Goal: Information Seeking & Learning: Learn about a topic

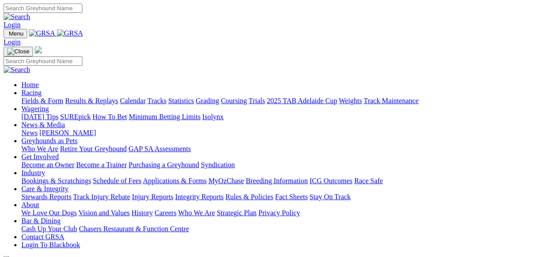
click at [31, 97] on link "Fields & Form" at bounding box center [42, 101] width 42 height 8
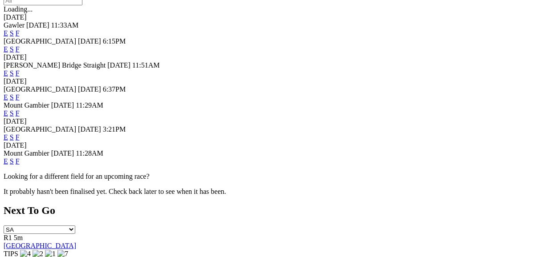
scroll to position [320, 0]
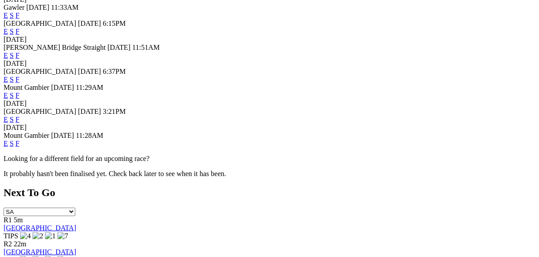
click at [20, 140] on link "F" at bounding box center [18, 144] width 4 height 8
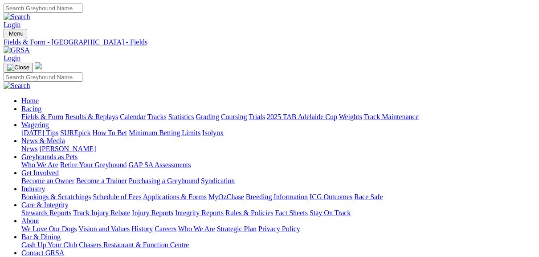
click at [101, 113] on link "Results & Replays" at bounding box center [91, 117] width 53 height 8
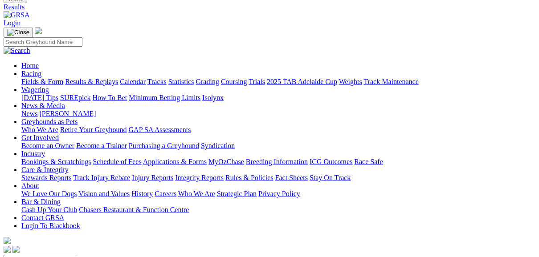
scroll to position [36, 0]
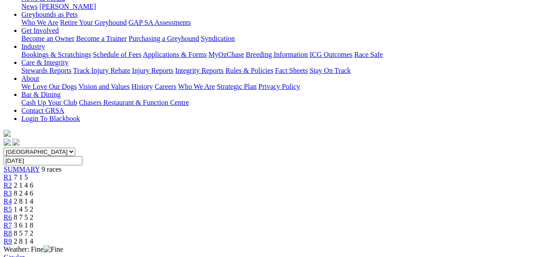
scroll to position [178, 0]
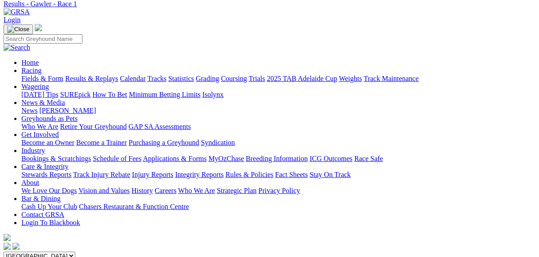
scroll to position [36, 0]
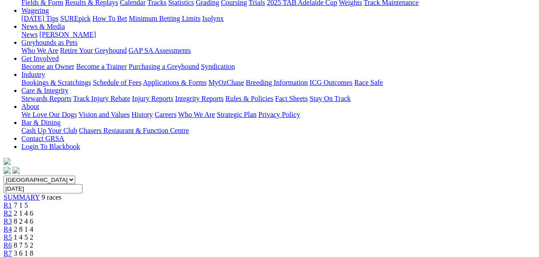
scroll to position [107, 0]
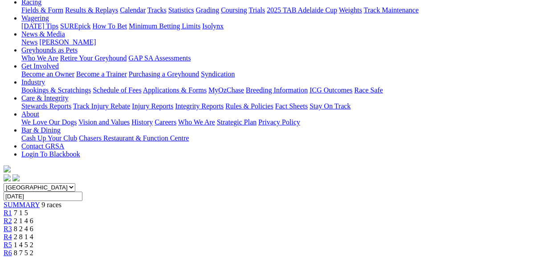
click span "R3"
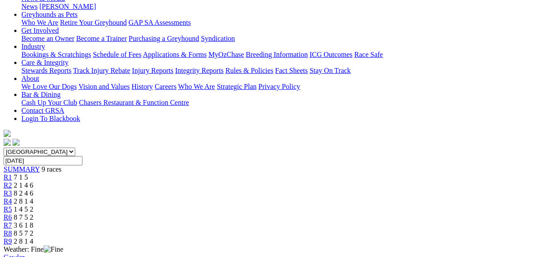
scroll to position [107, 0]
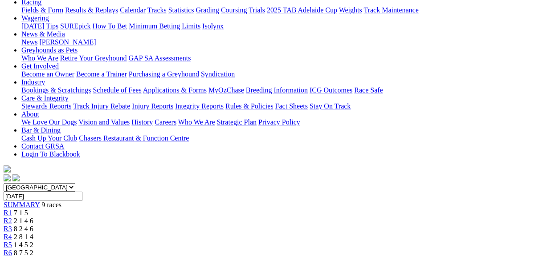
click at [12, 233] on span "R4" at bounding box center [8, 237] width 8 height 8
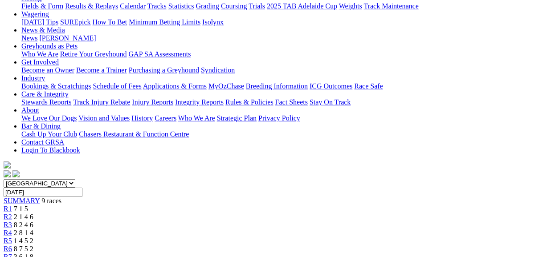
scroll to position [107, 0]
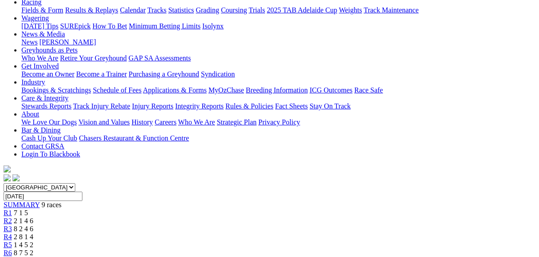
click at [12, 241] on link "R5" at bounding box center [8, 245] width 8 height 8
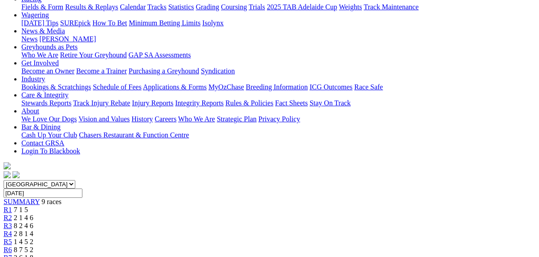
scroll to position [107, 0]
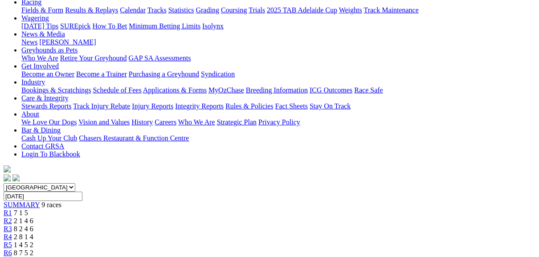
click at [12, 249] on link "R6" at bounding box center [8, 253] width 8 height 8
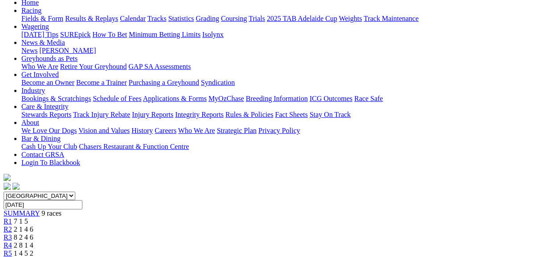
scroll to position [71, 0]
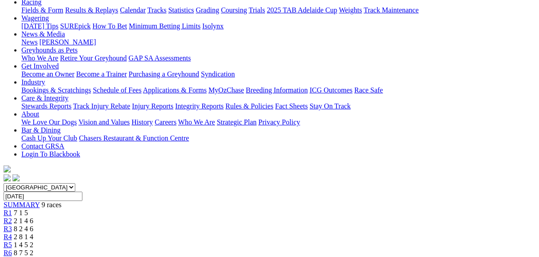
scroll to position [71, 0]
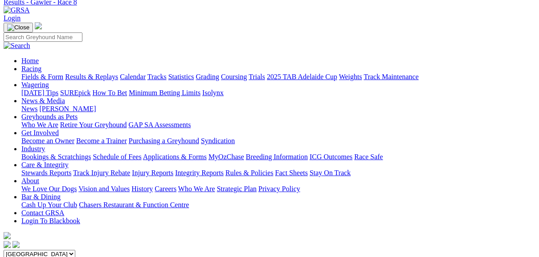
scroll to position [36, 0]
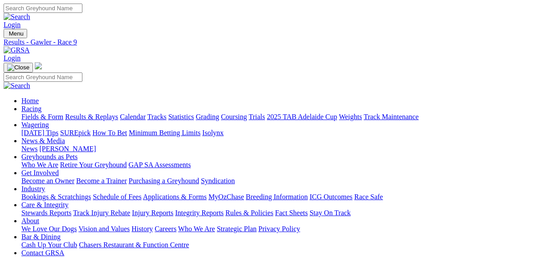
click at [35, 113] on link "Fields & Form" at bounding box center [42, 117] width 42 height 8
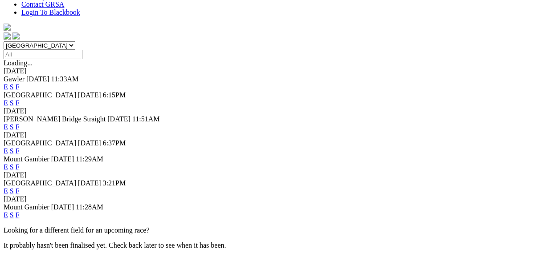
scroll to position [249, 0]
click at [20, 187] on link "F" at bounding box center [18, 191] width 4 height 8
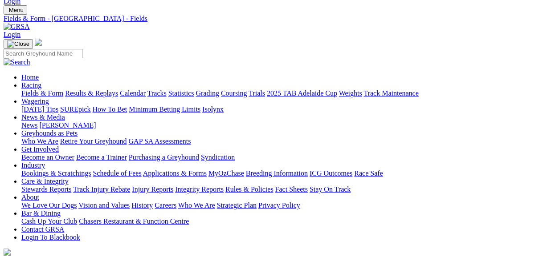
scroll to position [36, 0]
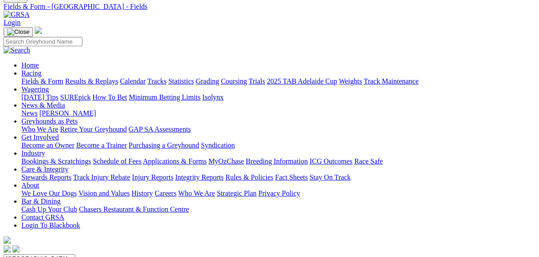
click at [44, 77] on link "Fields & Form" at bounding box center [42, 81] width 42 height 8
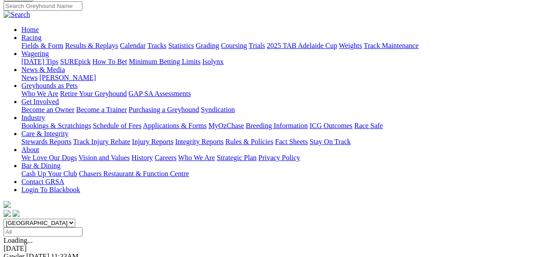
scroll to position [107, 0]
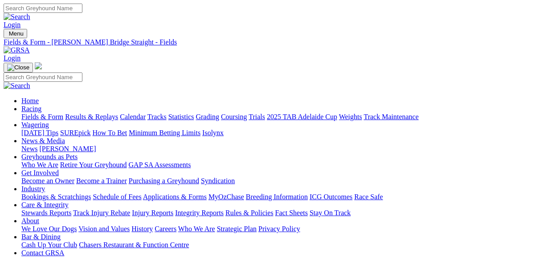
click at [35, 113] on link "Fields & Form" at bounding box center [42, 117] width 42 height 8
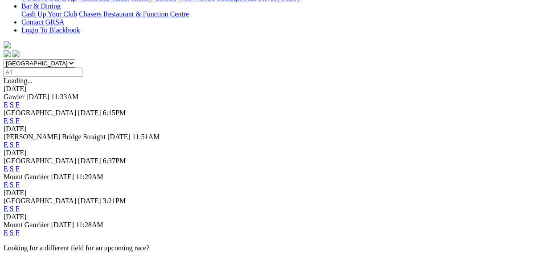
scroll to position [214, 0]
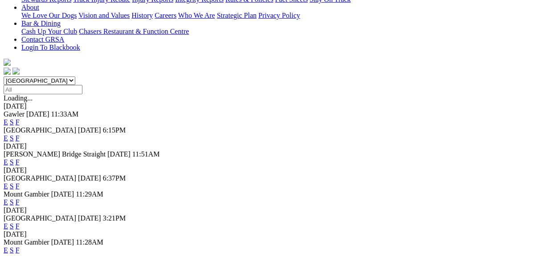
click at [8, 223] on link "E" at bounding box center [6, 227] width 4 height 8
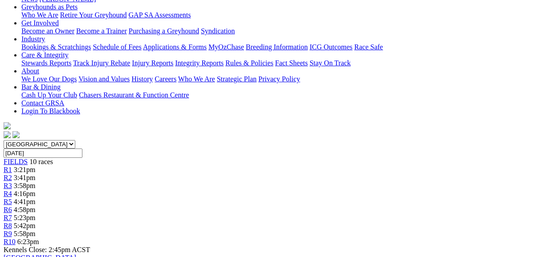
scroll to position [107, 0]
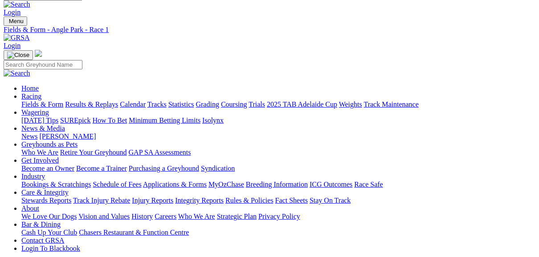
scroll to position [0, 0]
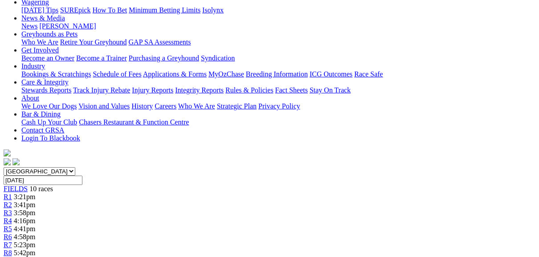
scroll to position [107, 0]
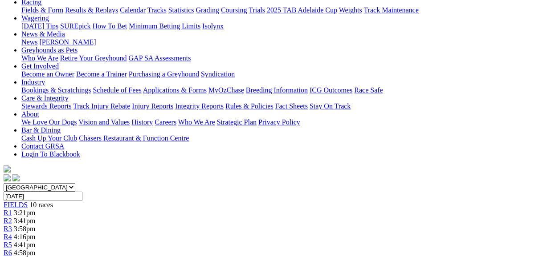
click at [12, 225] on span "R3" at bounding box center [8, 229] width 8 height 8
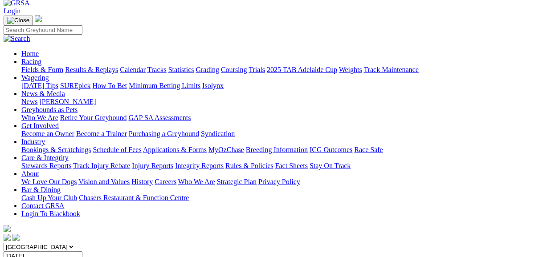
scroll to position [36, 0]
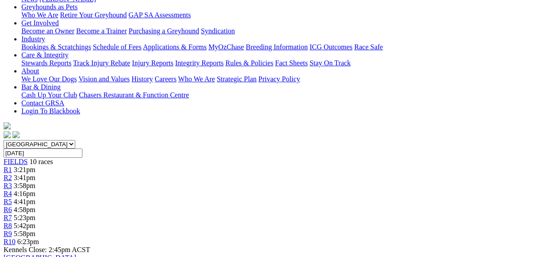
scroll to position [107, 0]
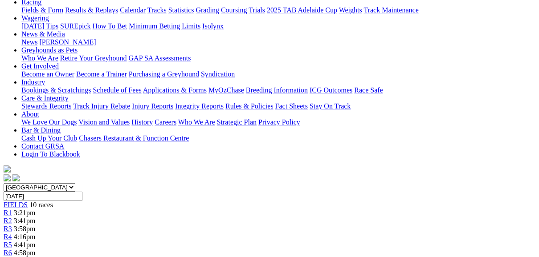
click at [12, 249] on span "R6" at bounding box center [8, 253] width 8 height 8
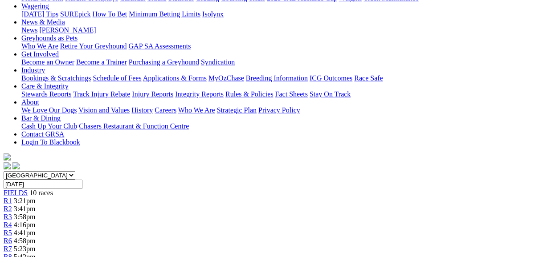
scroll to position [71, 0]
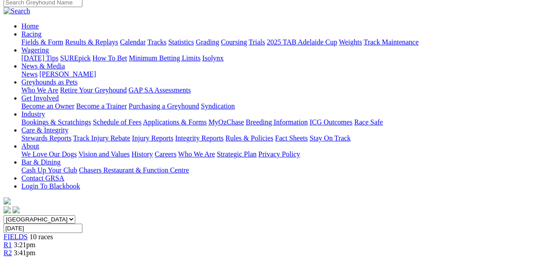
scroll to position [71, 0]
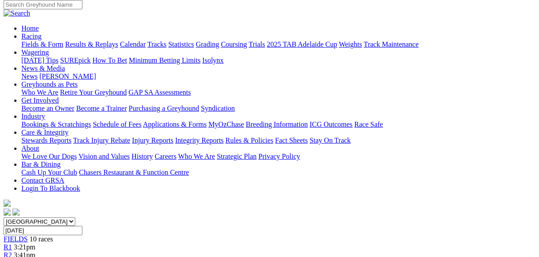
scroll to position [71, 0]
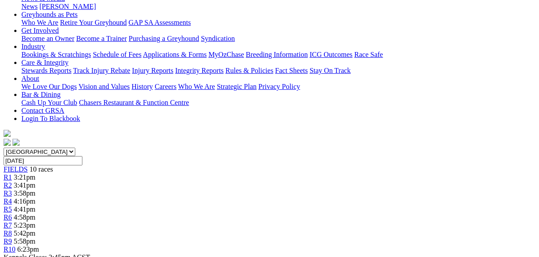
scroll to position [107, 0]
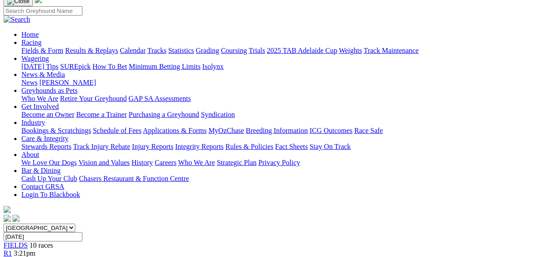
scroll to position [71, 0]
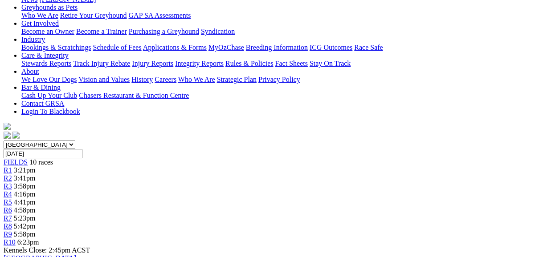
scroll to position [107, 0]
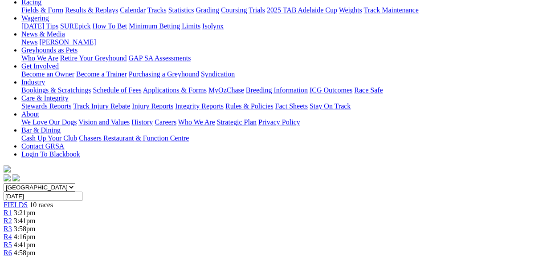
click at [12, 257] on span "R7" at bounding box center [8, 261] width 8 height 8
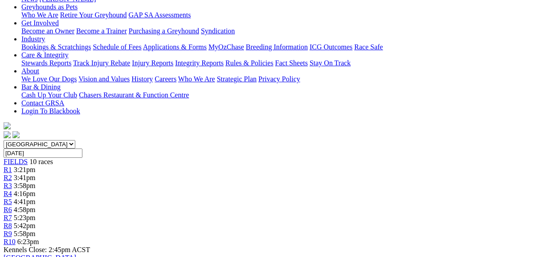
scroll to position [107, 0]
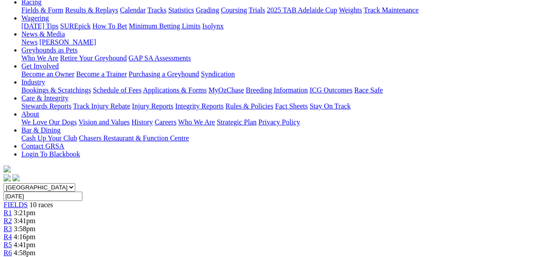
click at [12, 249] on span "R6" at bounding box center [8, 253] width 8 height 8
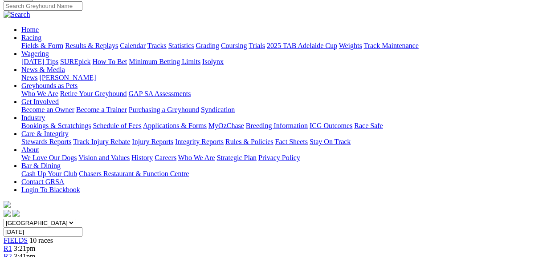
scroll to position [36, 0]
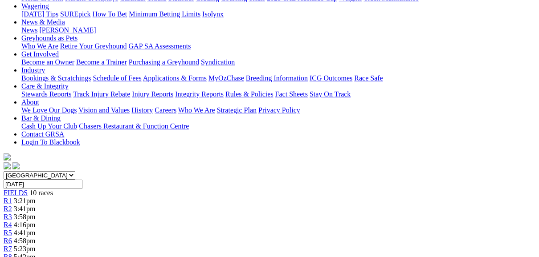
scroll to position [107, 0]
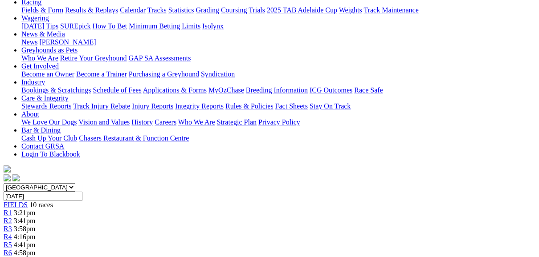
click at [12, 233] on span "R4" at bounding box center [8, 237] width 8 height 8
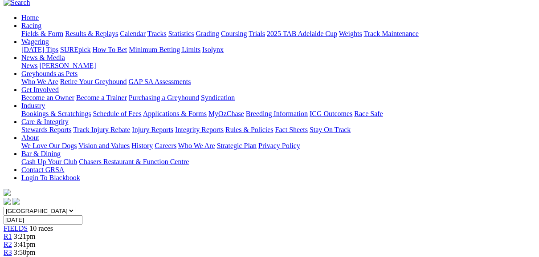
scroll to position [71, 0]
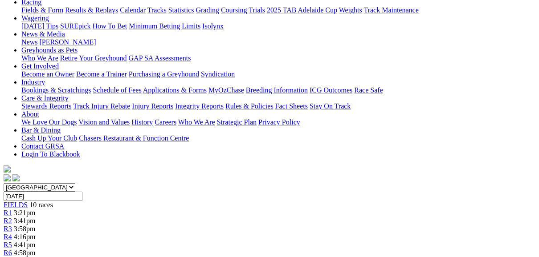
scroll to position [107, 0]
click at [12, 217] on span "R2" at bounding box center [8, 221] width 8 height 8
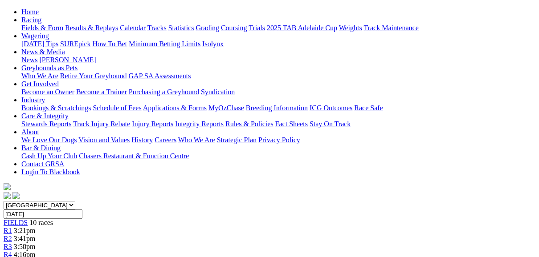
scroll to position [107, 0]
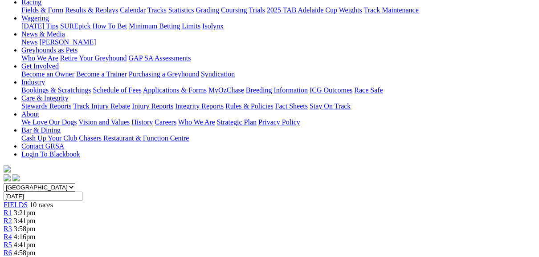
click at [12, 209] on span "R1" at bounding box center [8, 213] width 8 height 8
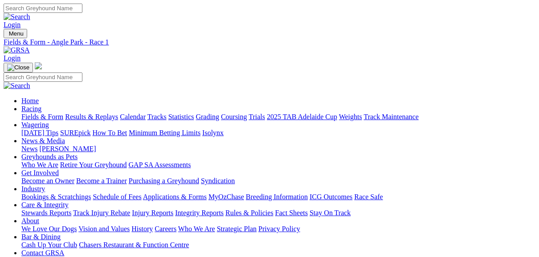
click at [50, 113] on link "Fields & Form" at bounding box center [42, 117] width 42 height 8
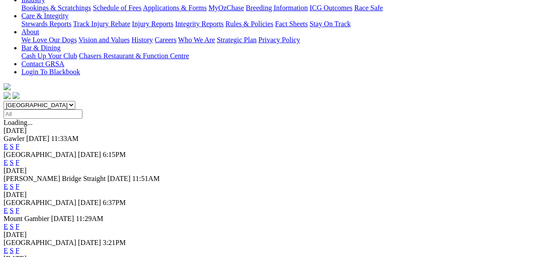
scroll to position [178, 0]
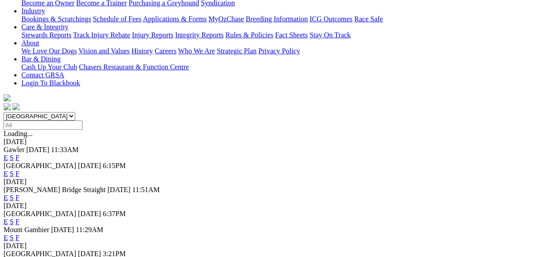
click at [8, 218] on link "E" at bounding box center [6, 222] width 4 height 8
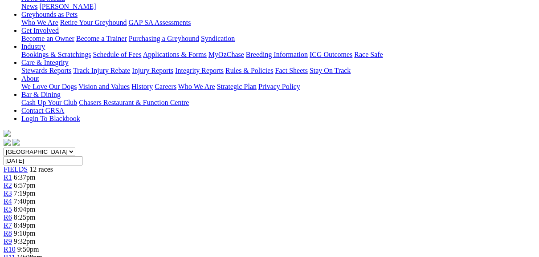
scroll to position [71, 0]
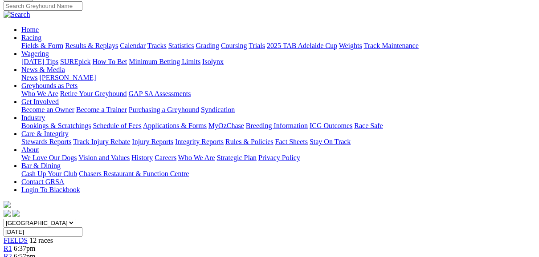
click at [120, 253] on div "R2 6:57pm" at bounding box center [269, 257] width 531 height 8
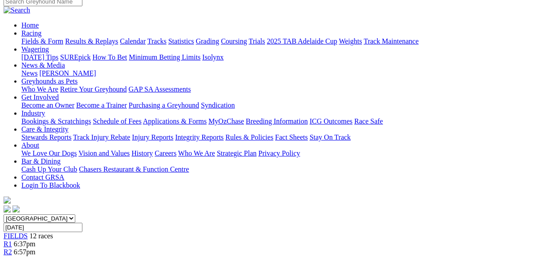
scroll to position [71, 0]
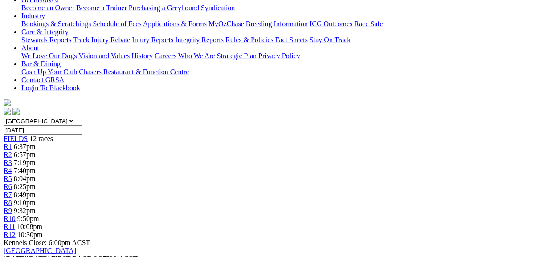
scroll to position [107, 0]
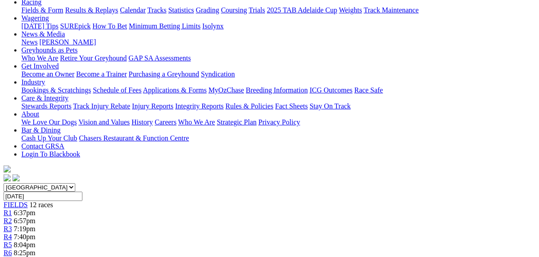
click at [12, 241] on span "R5" at bounding box center [8, 245] width 8 height 8
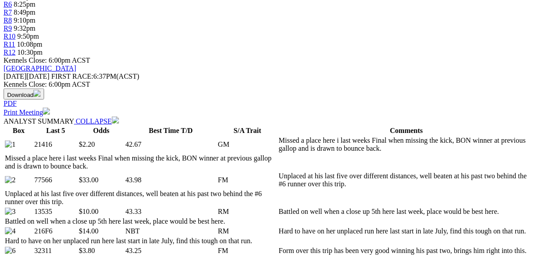
scroll to position [356, 0]
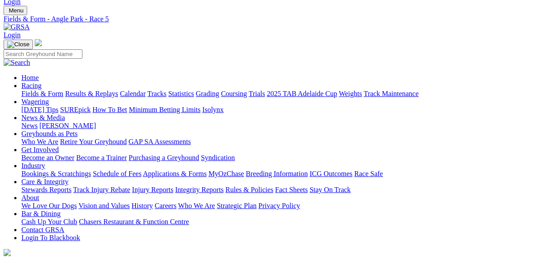
scroll to position [36, 0]
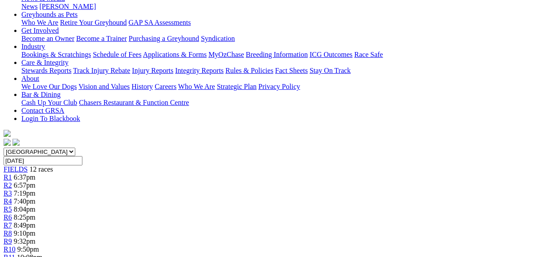
scroll to position [71, 0]
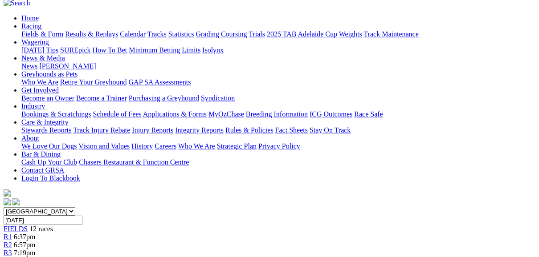
scroll to position [71, 0]
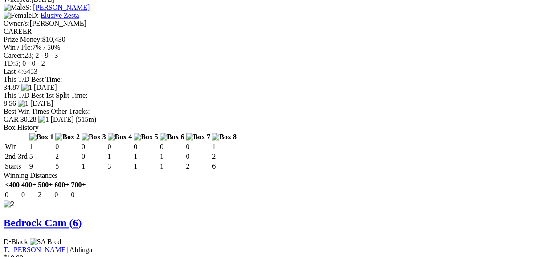
scroll to position [1211, 0]
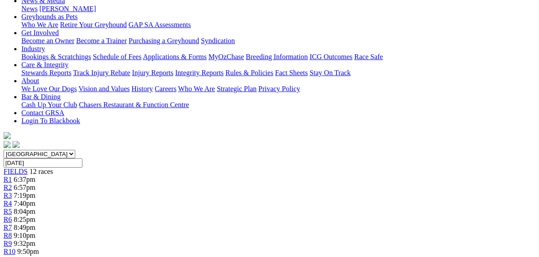
scroll to position [107, 0]
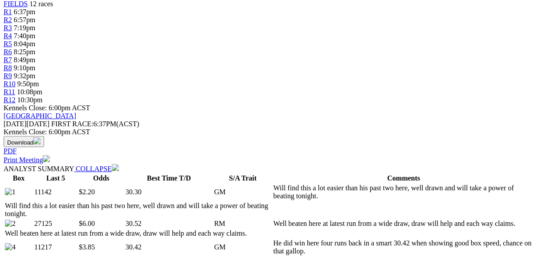
scroll to position [320, 0]
